Goal: Transaction & Acquisition: Download file/media

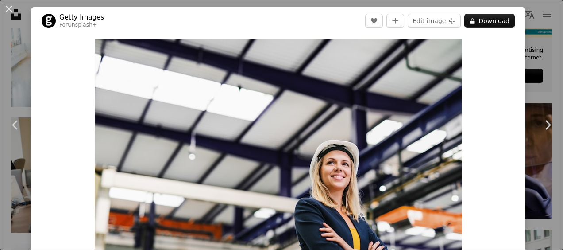
scroll to position [5059, 0]
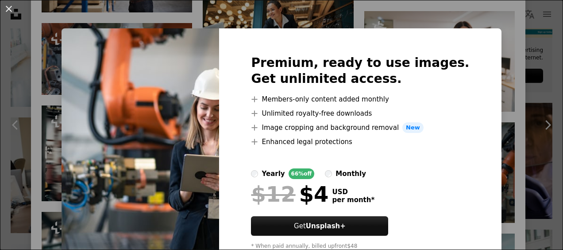
click at [490, 73] on div "An X shape Premium, ready to use images. Get unlimited access. A plus sign Memb…" at bounding box center [281, 125] width 563 height 250
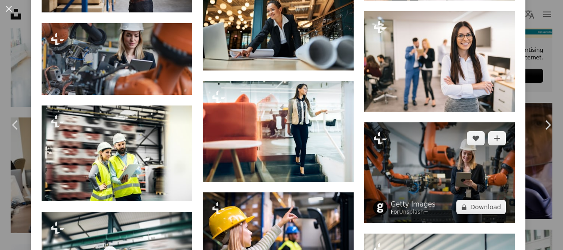
click at [457, 122] on img at bounding box center [439, 172] width 150 height 100
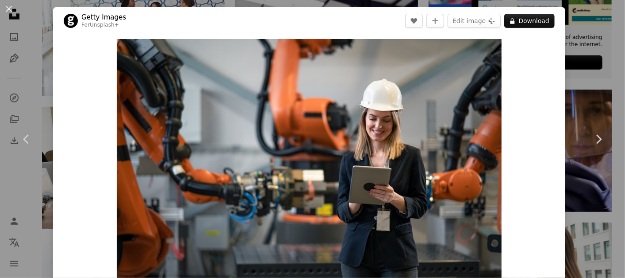
click at [563, 90] on div "An X shape Chevron left Chevron right Getty Images For Unsplash+ A heart A plus…" at bounding box center [312, 139] width 625 height 278
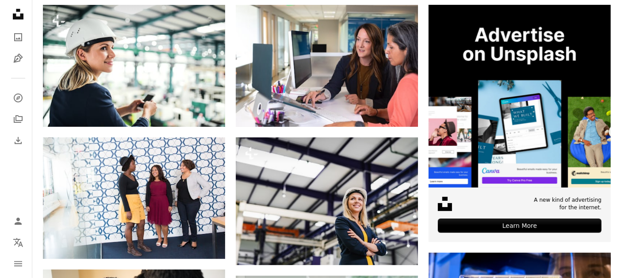
scroll to position [230, 0]
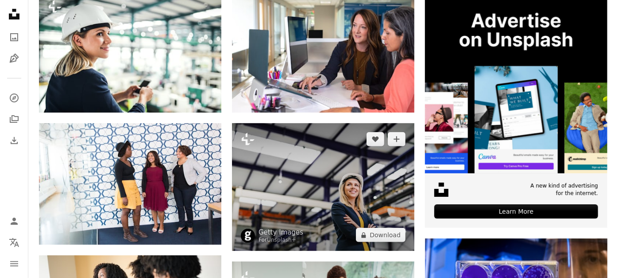
click at [318, 191] on img at bounding box center [323, 186] width 182 height 127
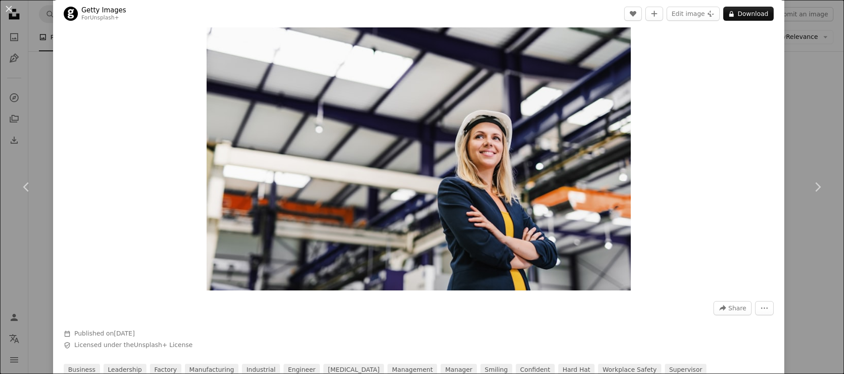
scroll to position [45, 0]
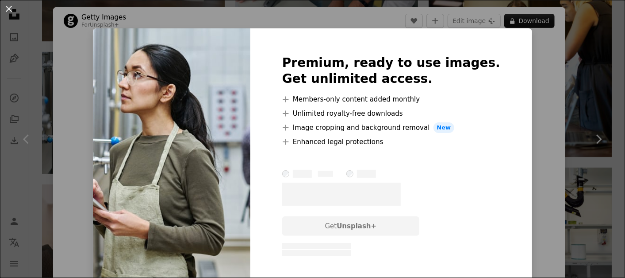
scroll to position [22, 0]
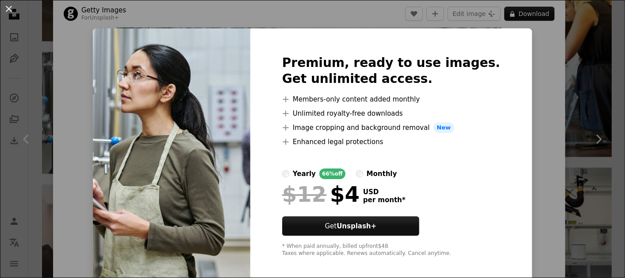
click at [542, 48] on div "An X shape Premium, ready to use images. Get unlimited access. A plus sign Memb…" at bounding box center [312, 139] width 625 height 278
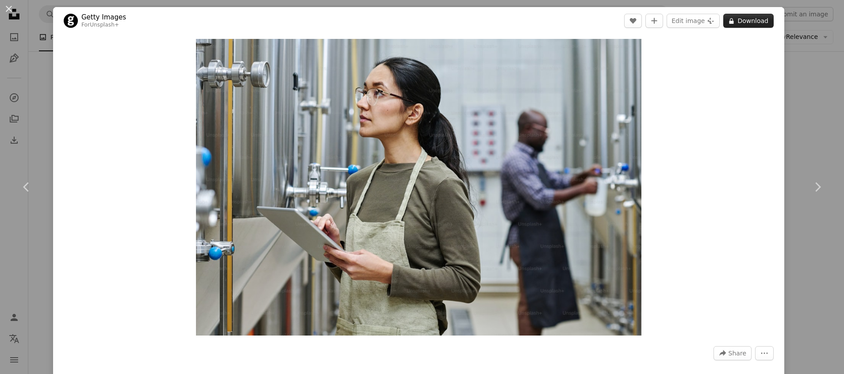
click at [625, 16] on button "A lock Download" at bounding box center [749, 21] width 50 height 14
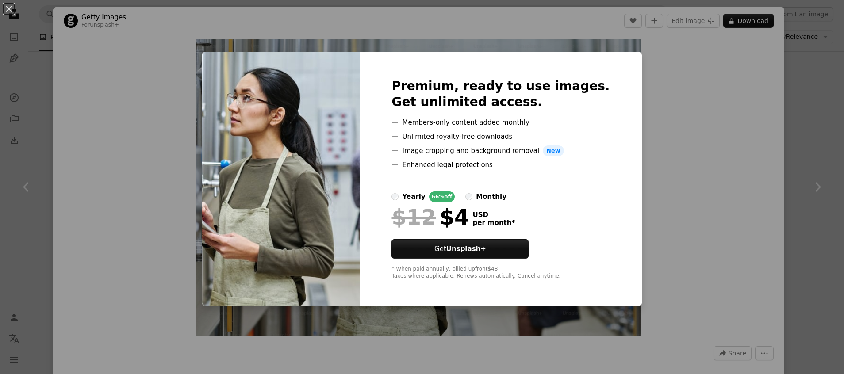
click at [625, 135] on div "An X shape Premium, ready to use images. Get unlimited access. A plus sign Memb…" at bounding box center [422, 187] width 844 height 374
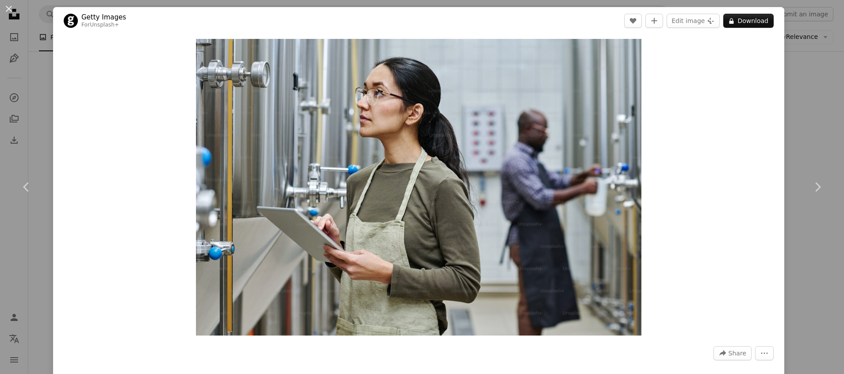
click at [625, 96] on div "An X shape Chevron left Chevron right Getty Images For Unsplash+ A heart A plus…" at bounding box center [422, 187] width 844 height 374
